Goal: Task Accomplishment & Management: Complete application form

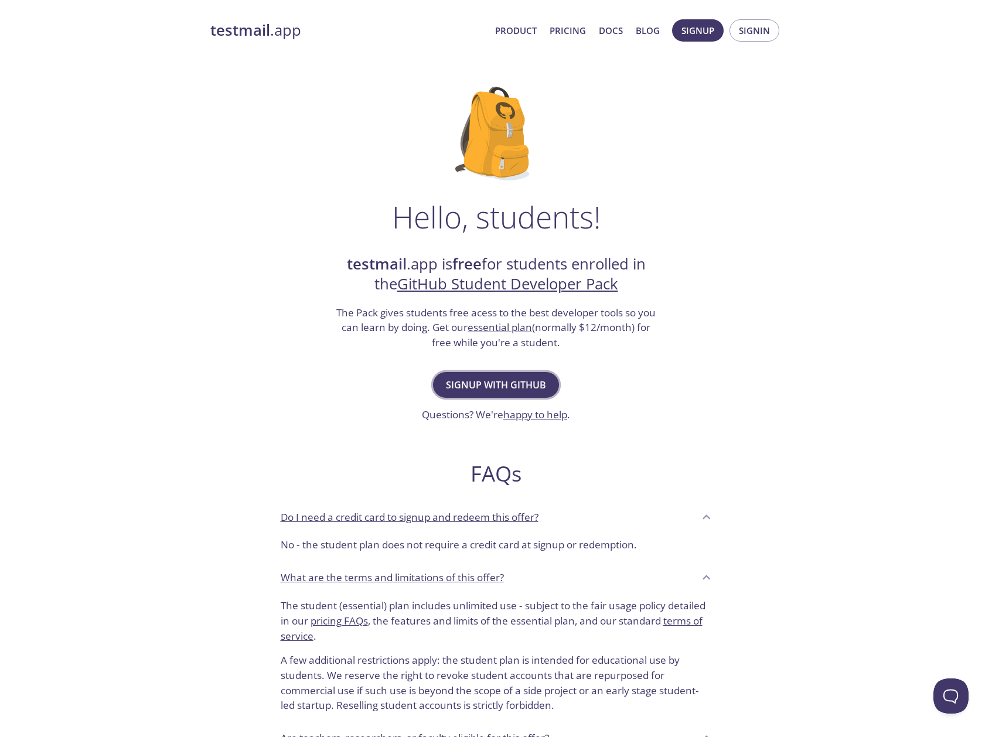
click at [523, 387] on span "Signup with GitHub" at bounding box center [496, 385] width 100 height 16
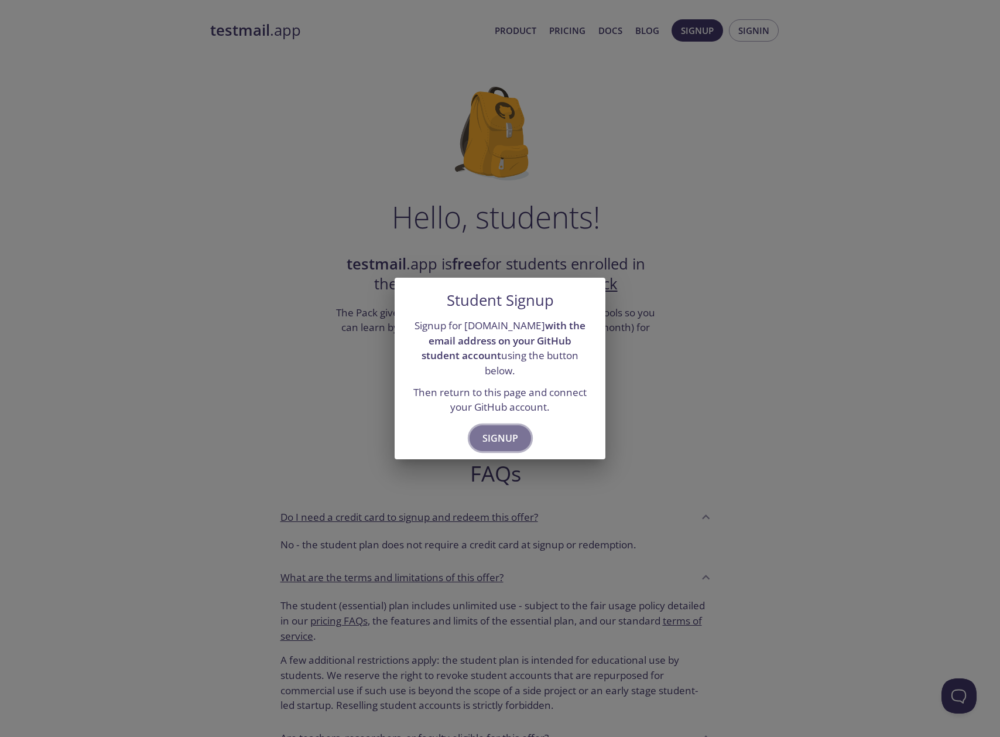
click at [515, 435] on span "Signup" at bounding box center [501, 438] width 36 height 16
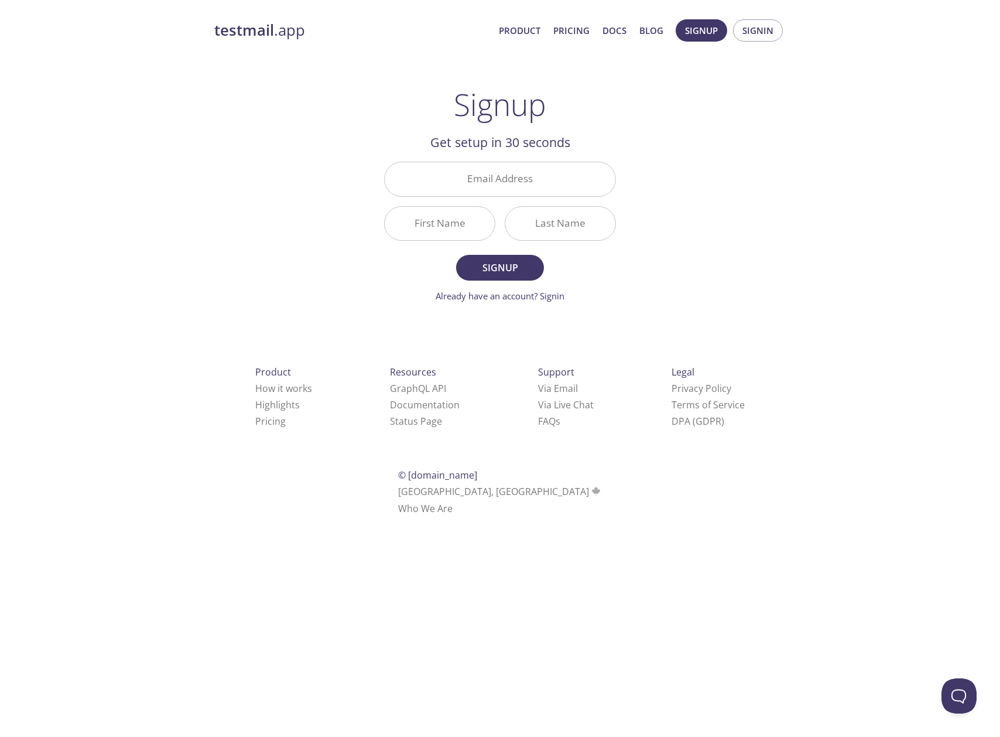
click at [737, 241] on div "testmail .app Product Pricing Docs Blog Signup Signin Signup Get setup in 30 se…" at bounding box center [500, 281] width 600 height 538
click at [521, 182] on input "Email Address" at bounding box center [500, 178] width 231 height 33
type input "[EMAIL_ADDRESS][DOMAIN_NAME]"
type input "[PERSON_NAME]"
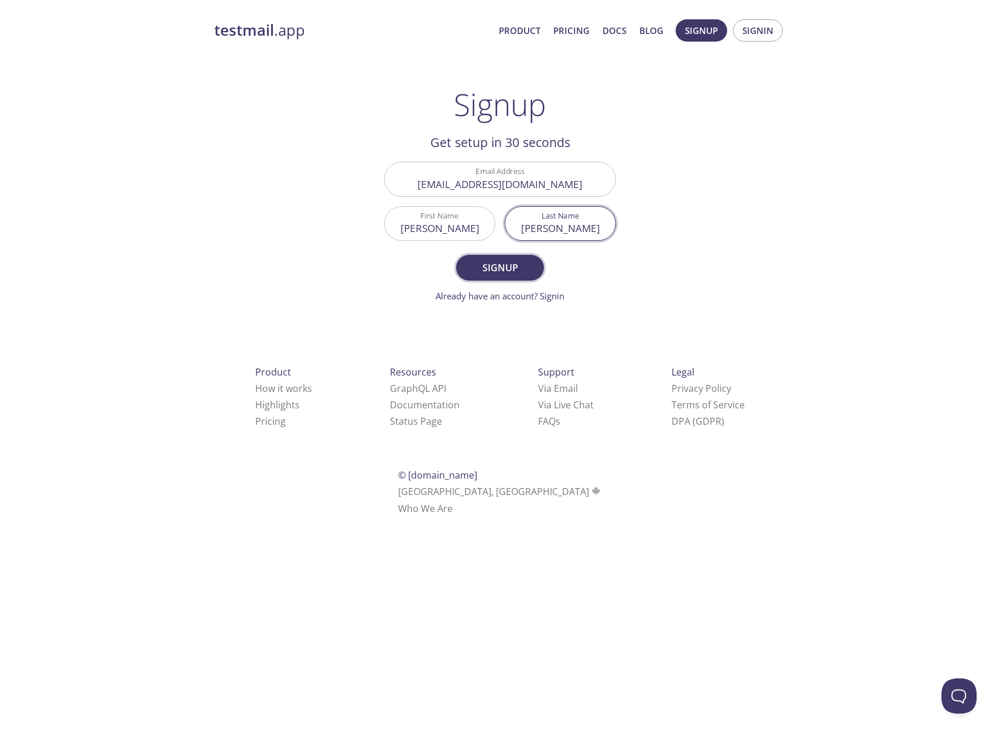
click at [511, 273] on span "Signup" at bounding box center [500, 267] width 62 height 16
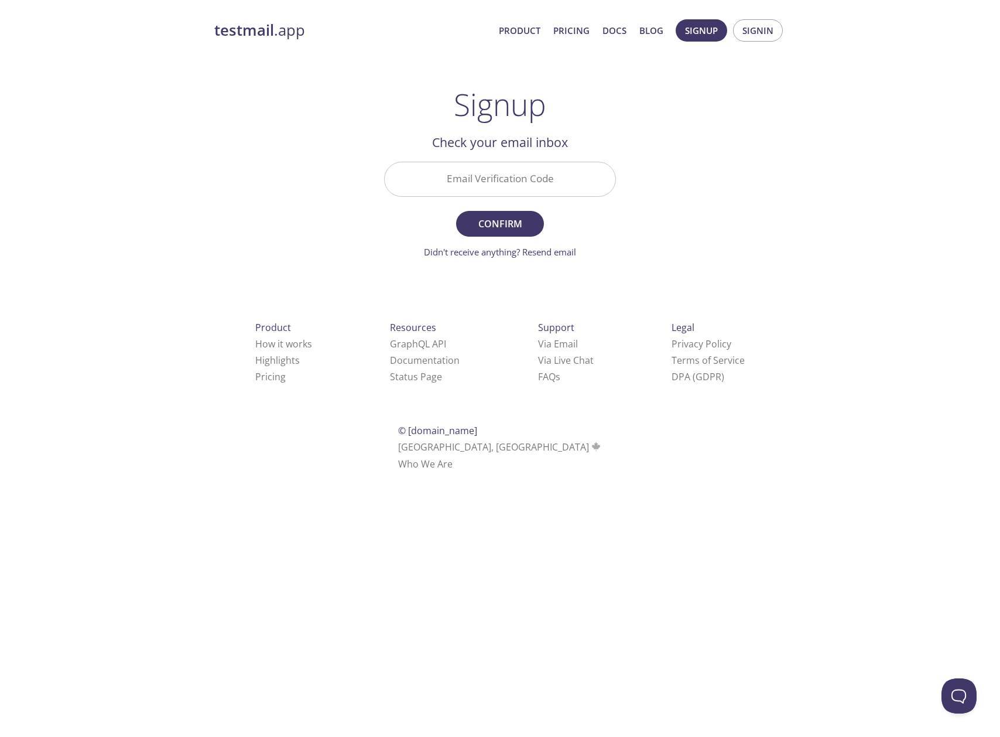
click at [547, 187] on input "Email Verification Code" at bounding box center [500, 178] width 231 height 33
paste input "TQ4B49J"
type input "TQ4B49J"
click at [500, 223] on button "Confirm" at bounding box center [500, 224] width 88 height 26
